Goal: Obtain resource: Obtain resource

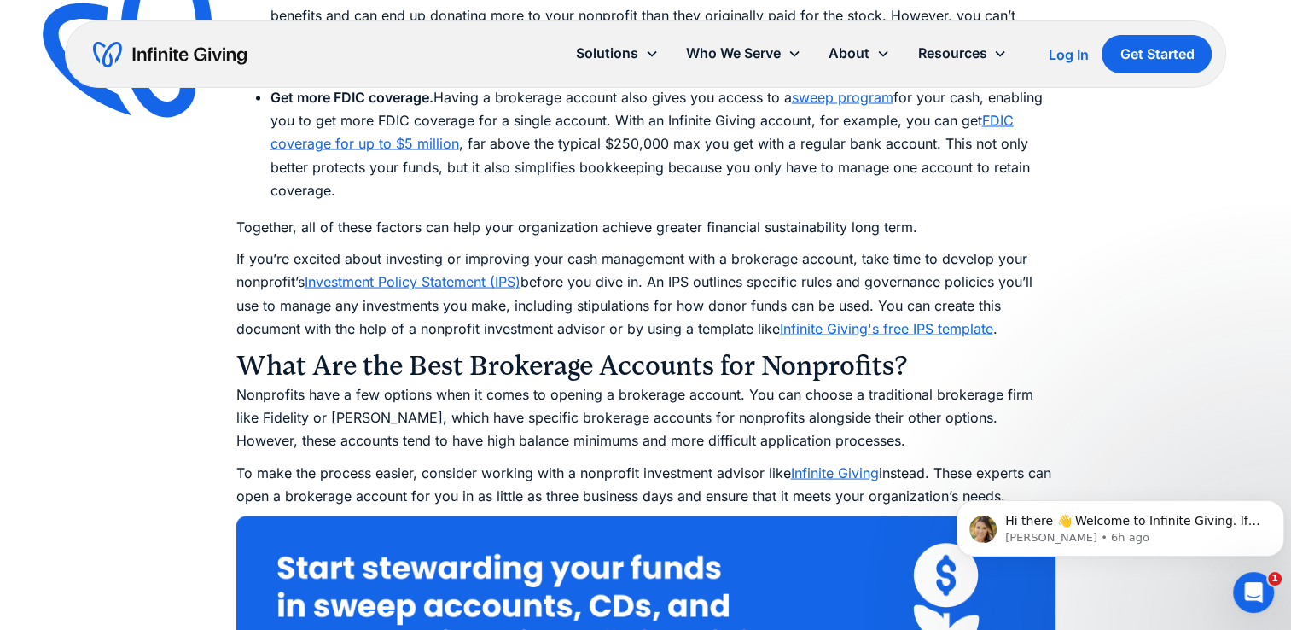
scroll to position [3170, 0]
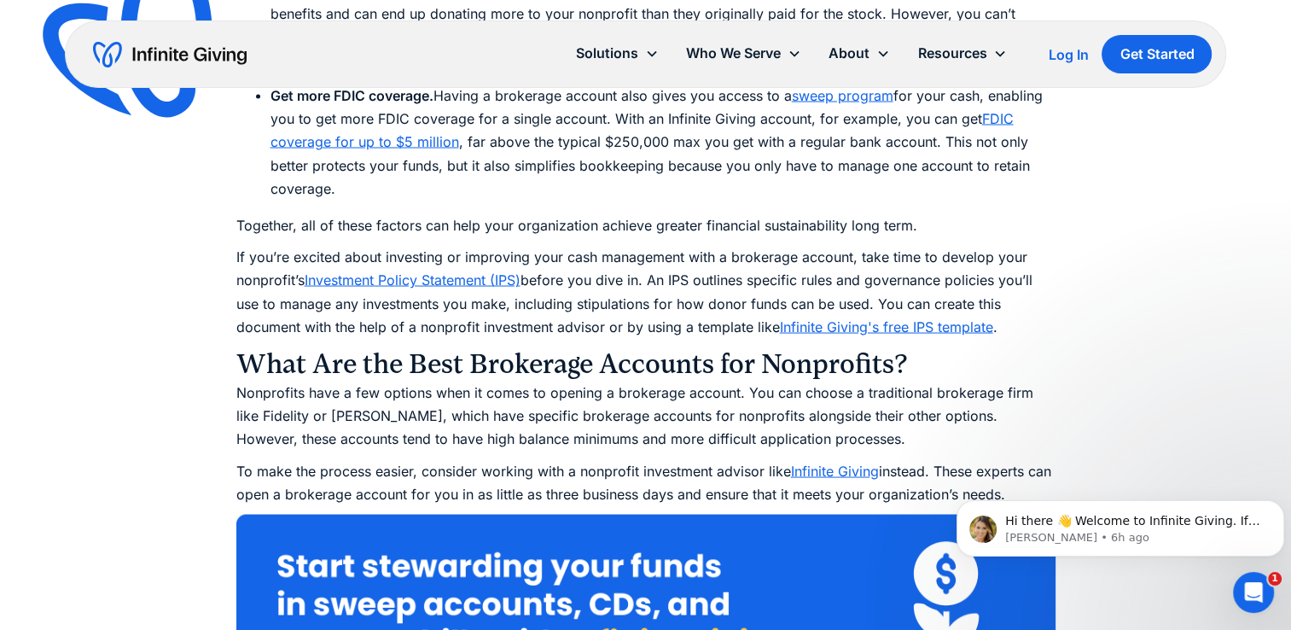
click at [444, 274] on link "Investment Policy Statement (IPS)" at bounding box center [413, 278] width 216 height 17
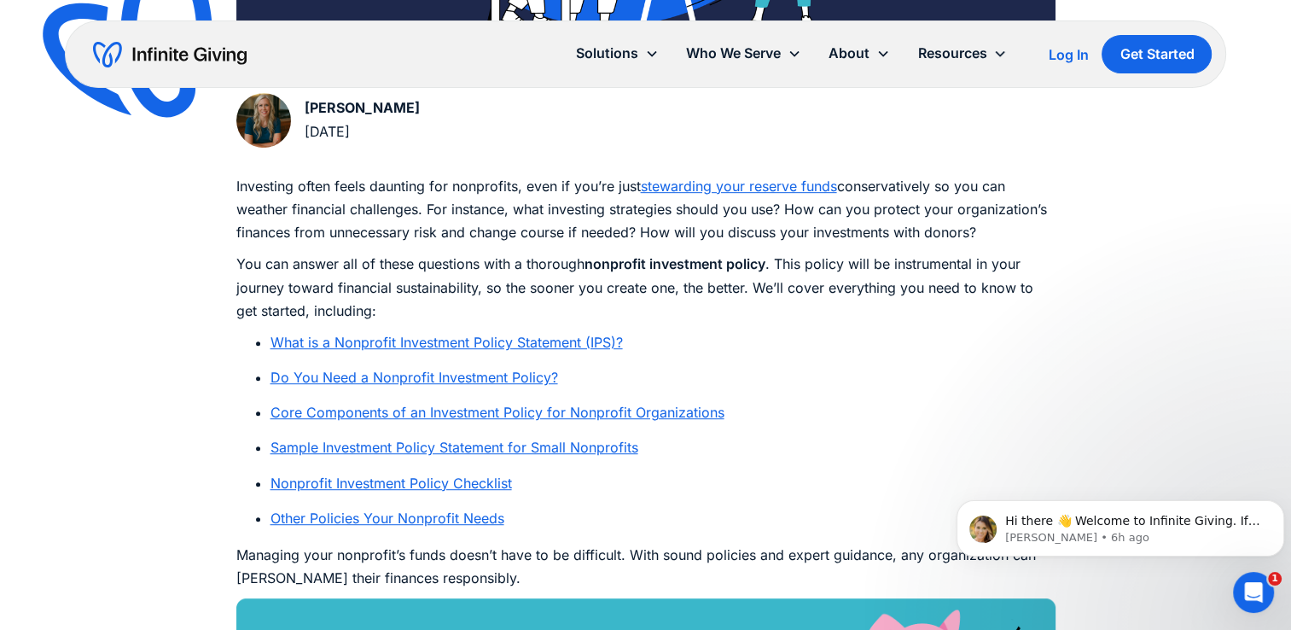
scroll to position [839, 0]
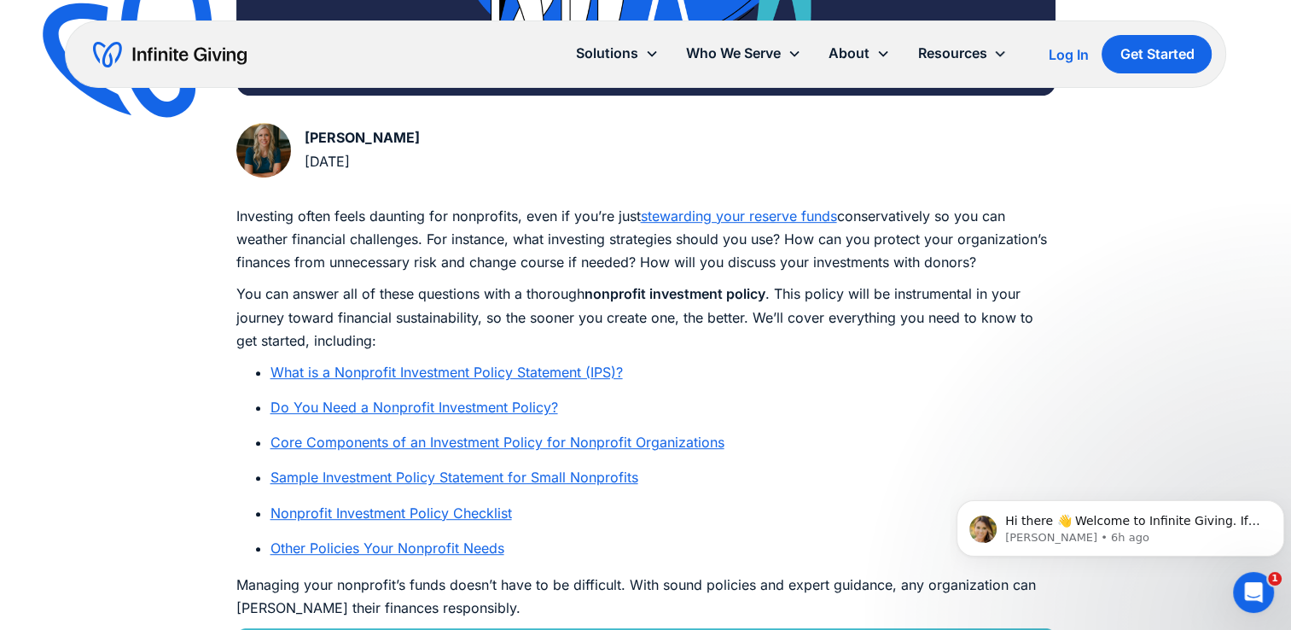
click at [563, 482] on link "Sample Investment Policy Statement for Small Nonprofits" at bounding box center [454, 476] width 368 height 17
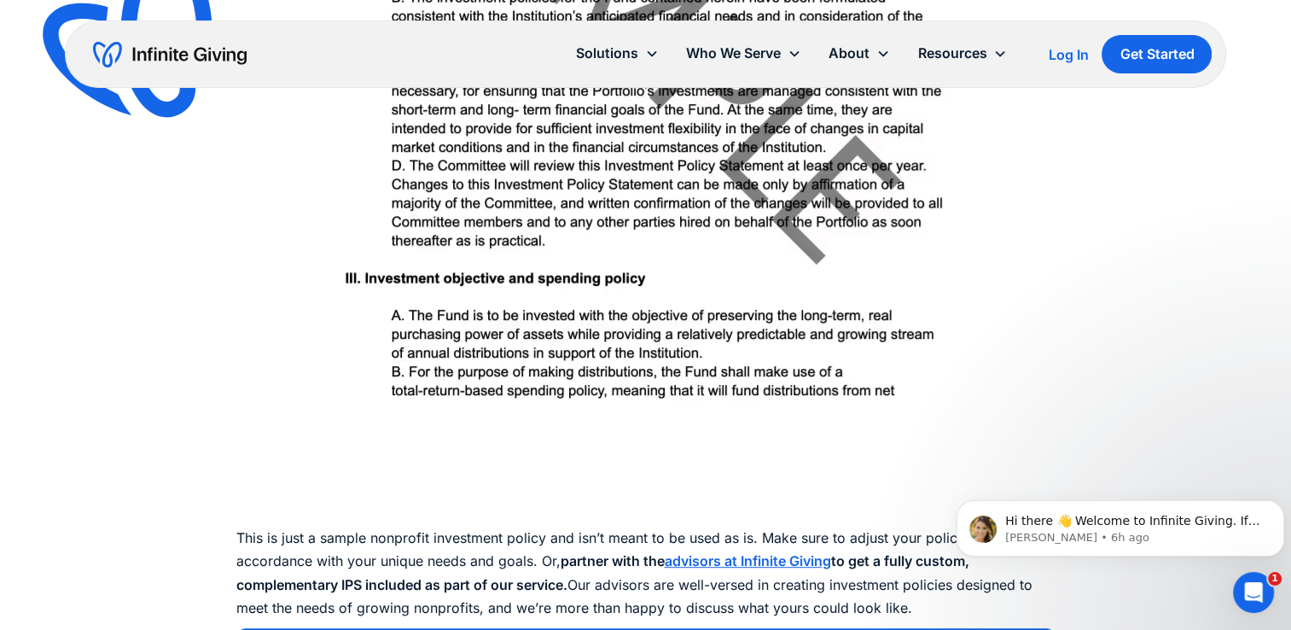
scroll to position [7194, 0]
click at [867, 344] on img at bounding box center [645, 8] width 783 height 1018
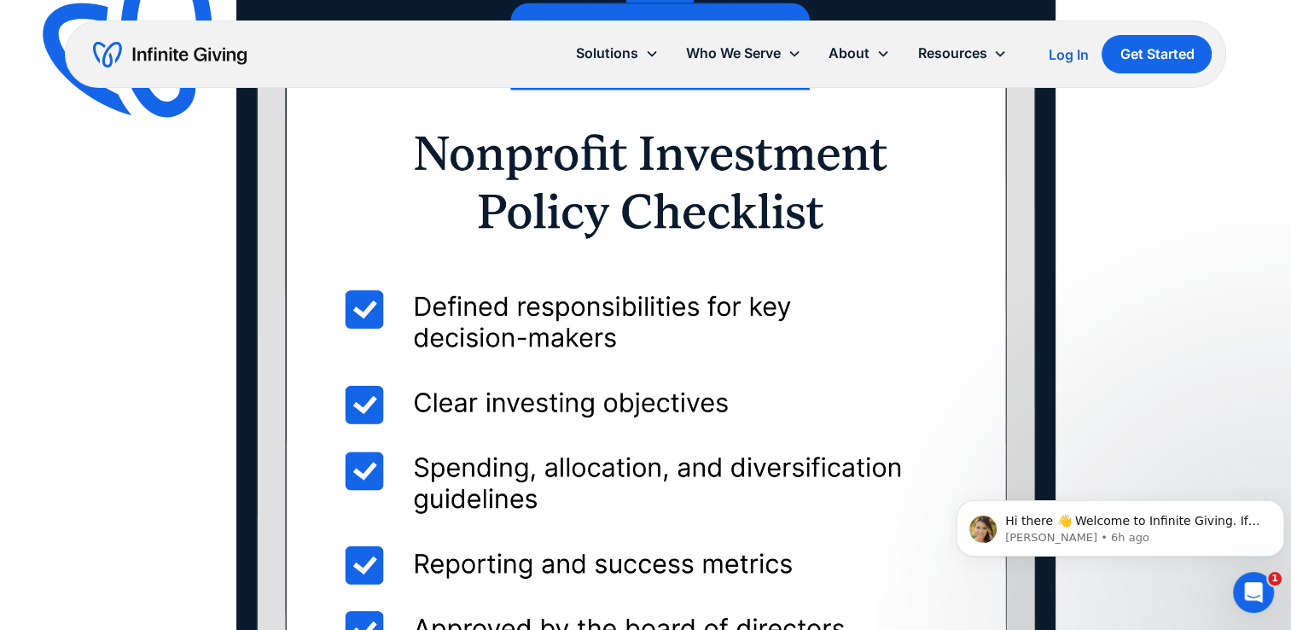
scroll to position [8218, 0]
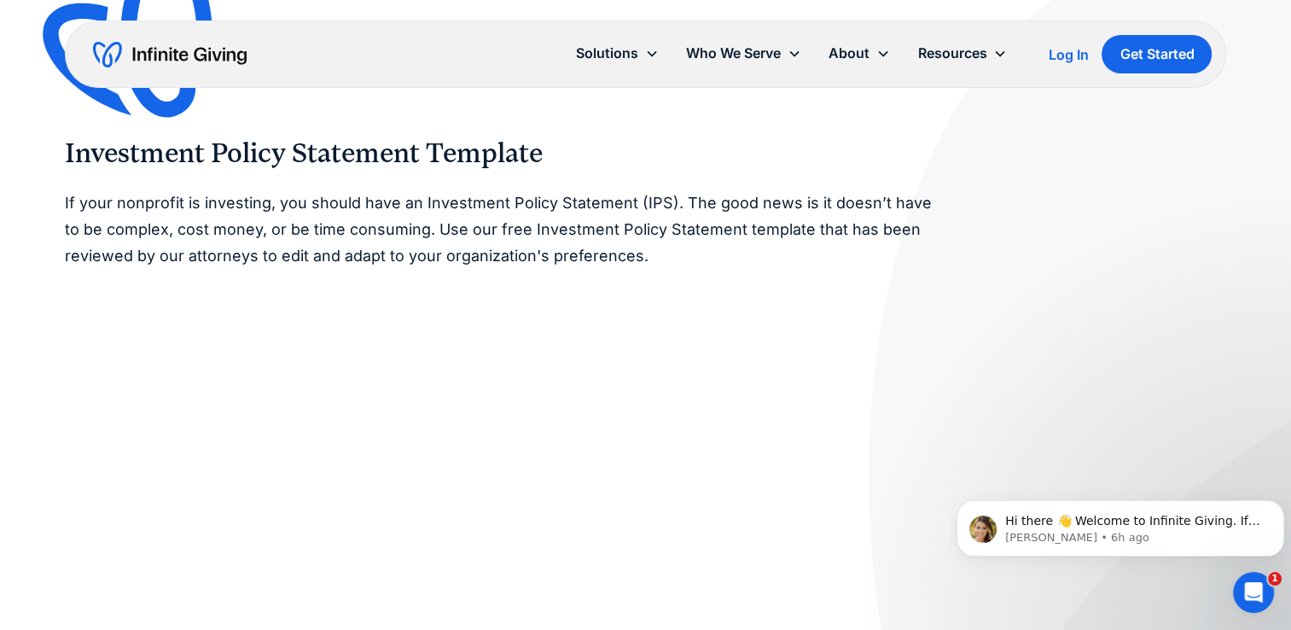
click at [70, 13] on img at bounding box center [143, 48] width 225 height 218
